Goal: Task Accomplishment & Management: Manage account settings

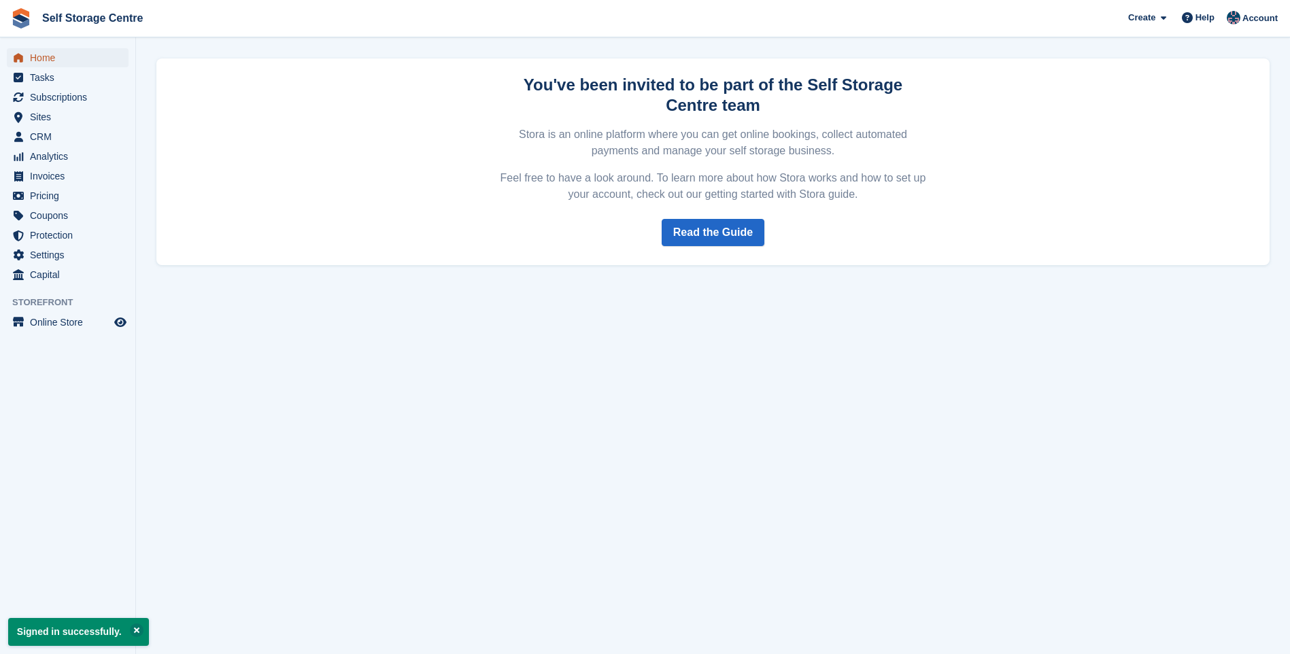
click at [42, 52] on span "Home" at bounding box center [71, 57] width 82 height 19
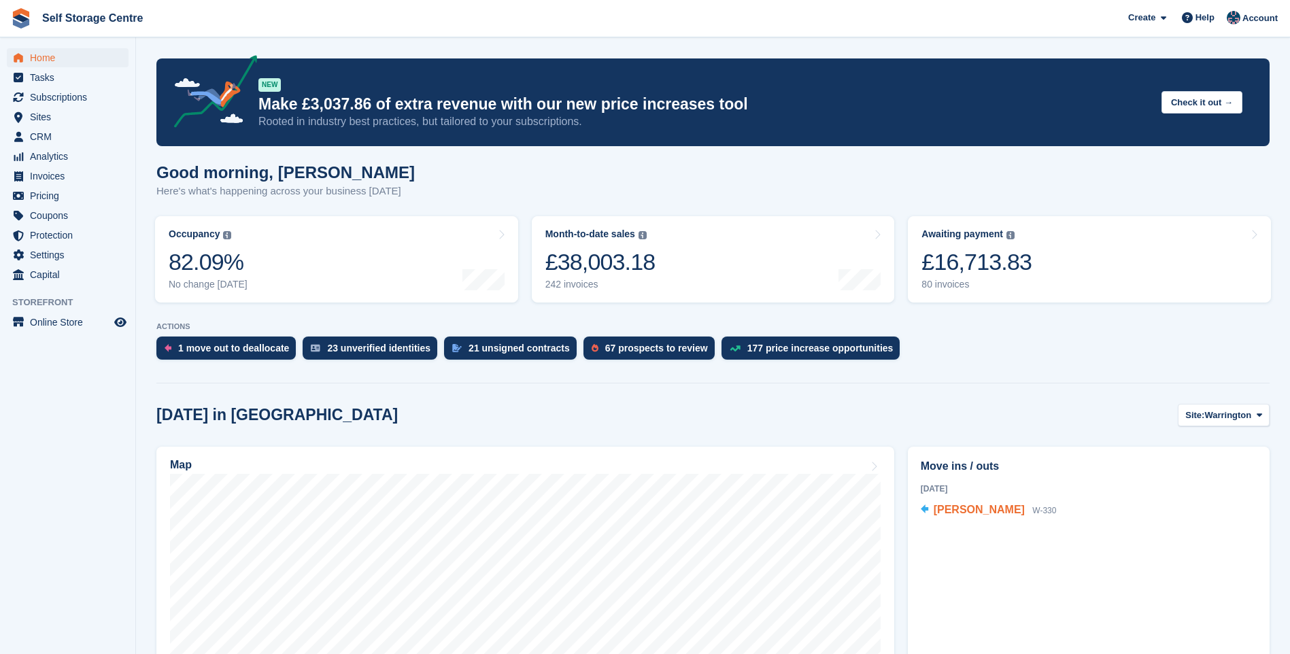
click at [992, 511] on span "[PERSON_NAME]" at bounding box center [978, 510] width 91 height 12
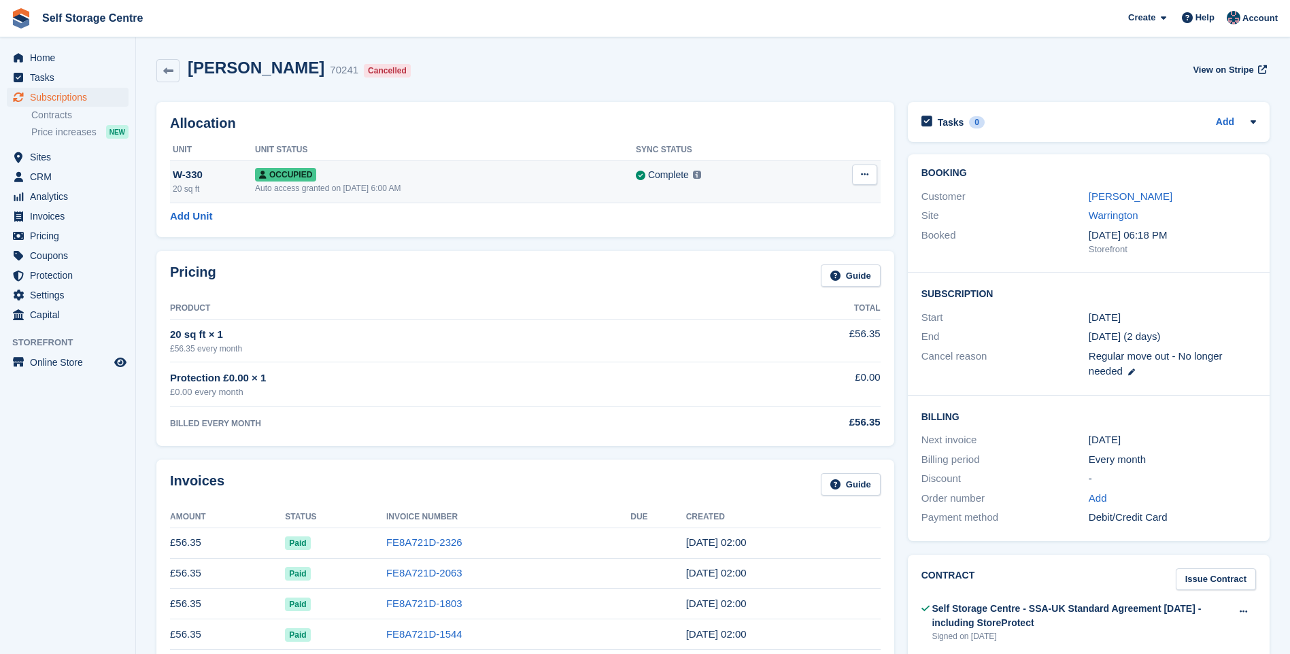
click at [859, 175] on button at bounding box center [864, 175] width 25 height 20
click at [784, 233] on p "Deallocate" at bounding box center [811, 231] width 118 height 18
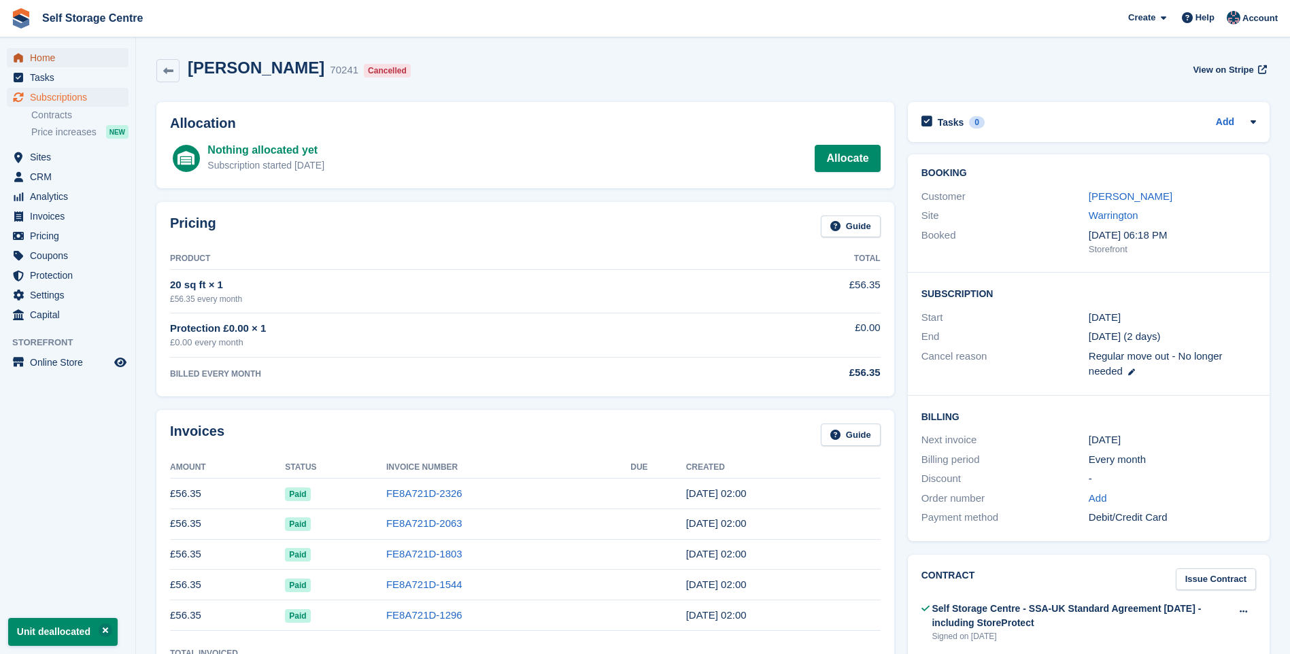
click at [54, 63] on span "Home" at bounding box center [71, 57] width 82 height 19
